Goal: Task Accomplishment & Management: Manage account settings

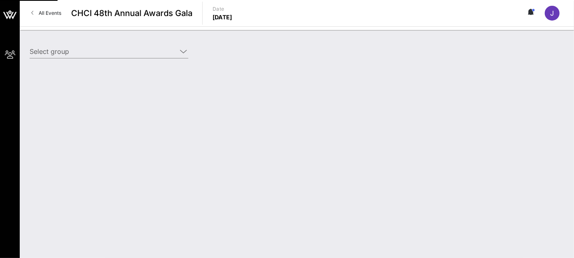
type input "Mastercard (Mastercard) [[PERSON_NAME], [PERSON_NAME][EMAIL_ADDRESS][DOMAIN_NAM…"
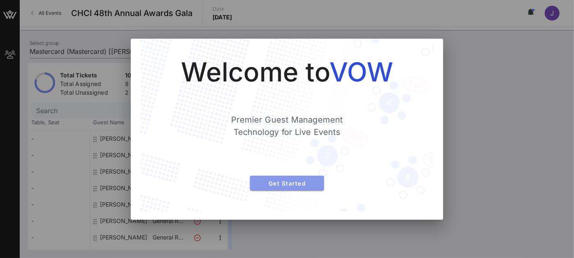
click at [292, 186] on span "Get Started" at bounding box center [287, 183] width 61 height 7
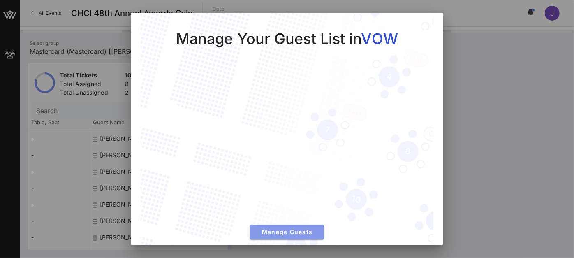
click at [285, 232] on button "Manage Guests" at bounding box center [287, 232] width 74 height 15
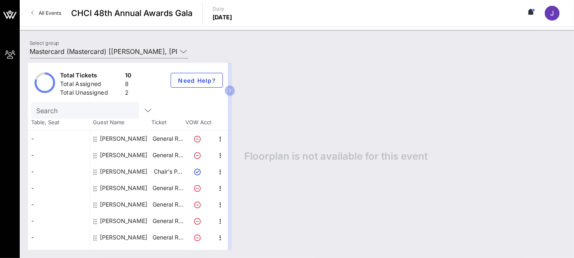
scroll to position [44, 0]
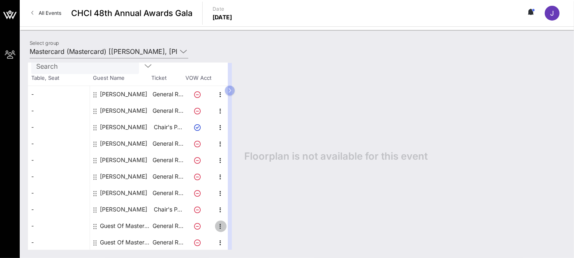
click at [221, 225] on icon "button" at bounding box center [221, 226] width 10 height 10
click at [240, 229] on div "Edit" at bounding box center [241, 227] width 16 height 7
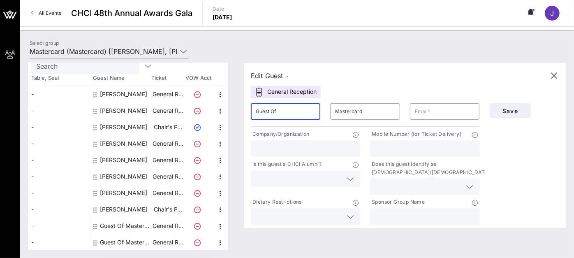
drag, startPoint x: 300, startPoint y: 110, endPoint x: 178, endPoint y: 99, distance: 122.3
click at [178, 99] on div "Total Tickets 10 Total Assigned 8 Total Unassigned 2 Need Help? Search Table, S…" at bounding box center [297, 156] width 538 height 187
type input "[PERSON_NAME]"
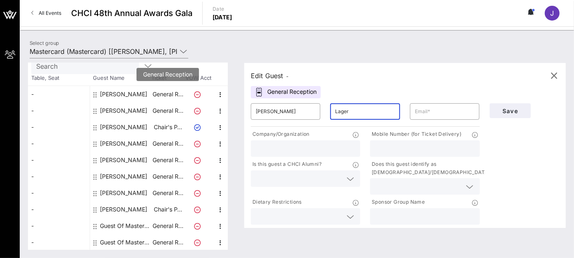
type input "Lager"
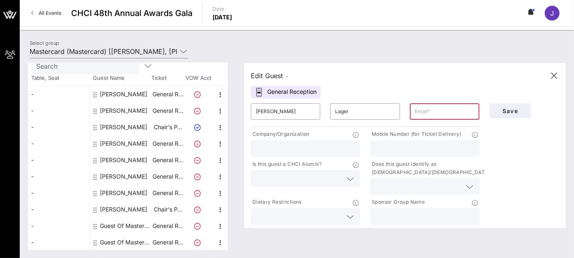
paste input "[EMAIL_ADDRESS][PERSON_NAME][DOMAIN_NAME]"
type input "[EMAIL_ADDRESS][PERSON_NAME][DOMAIN_NAME]"
click at [446, 114] on input "[EMAIL_ADDRESS][PERSON_NAME][DOMAIN_NAME]" at bounding box center [445, 111] width 60 height 13
click at [341, 152] on input "text" at bounding box center [306, 148] width 100 height 11
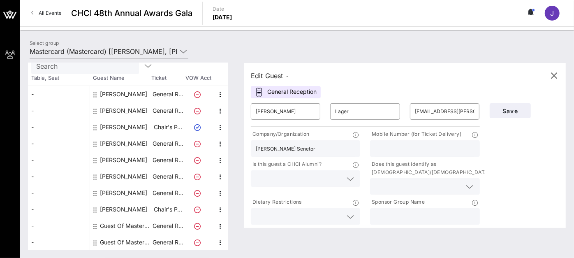
click at [299, 148] on input "[PERSON_NAME] Senetor" at bounding box center [306, 148] width 100 height 11
type input "[PERSON_NAME] Senator"
click at [317, 183] on div at bounding box center [306, 178] width 100 height 16
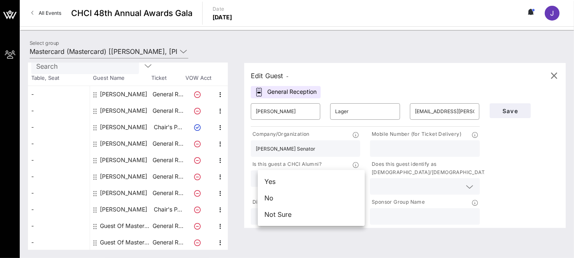
click at [491, 196] on div "Save" at bounding box center [525, 162] width 80 height 128
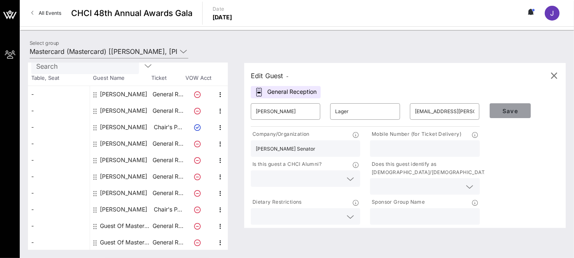
click at [520, 109] on span "Save" at bounding box center [510, 110] width 28 height 7
